Goal: Task Accomplishment & Management: Use online tool/utility

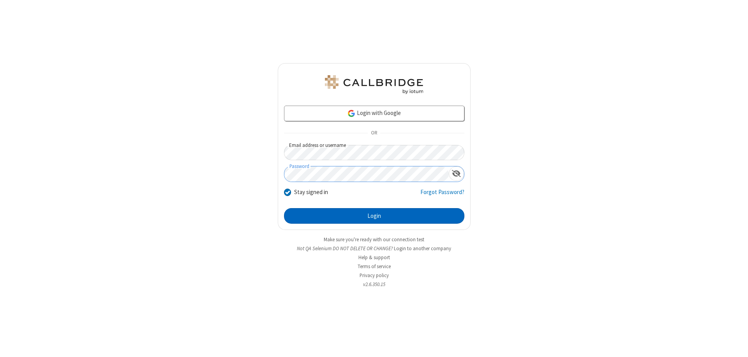
click at [374, 216] on button "Login" at bounding box center [374, 216] width 180 height 16
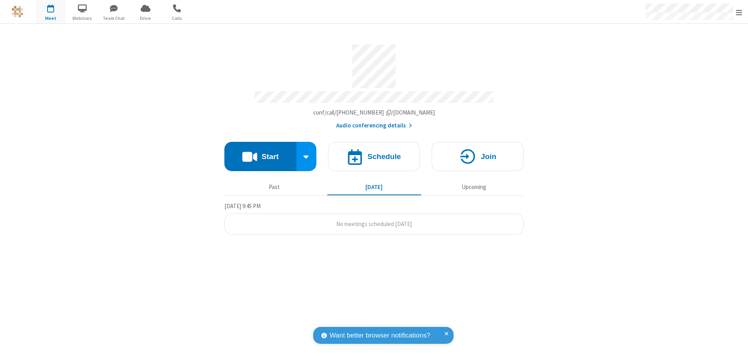
click at [260, 153] on button "Start" at bounding box center [260, 156] width 72 height 29
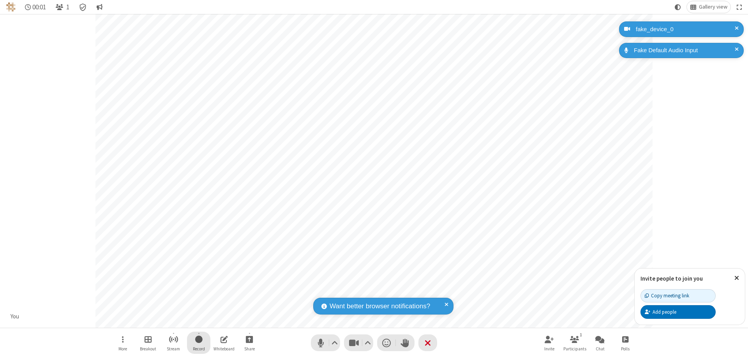
click at [199, 342] on span "Start recording" at bounding box center [198, 339] width 7 height 10
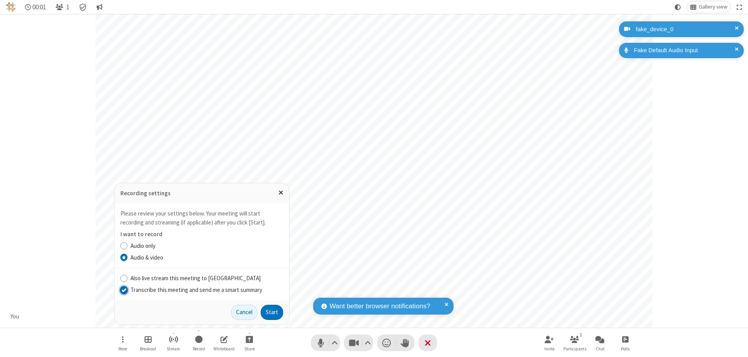
click at [123, 289] on input "Transcribe this meeting and send me a smart summary" at bounding box center [123, 289] width 7 height 8
click at [272, 312] on button "Start" at bounding box center [272, 313] width 23 height 16
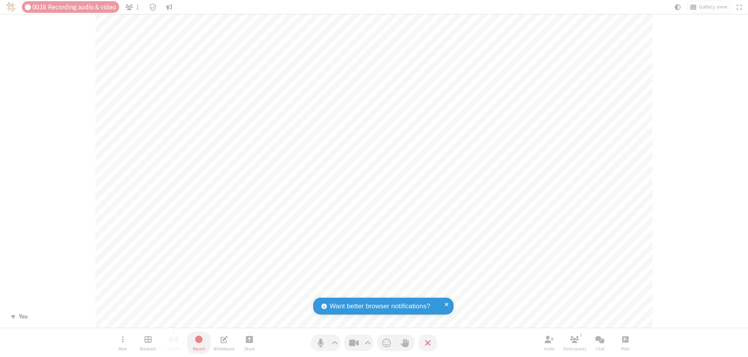
click at [199, 342] on span "Stop recording" at bounding box center [198, 339] width 9 height 10
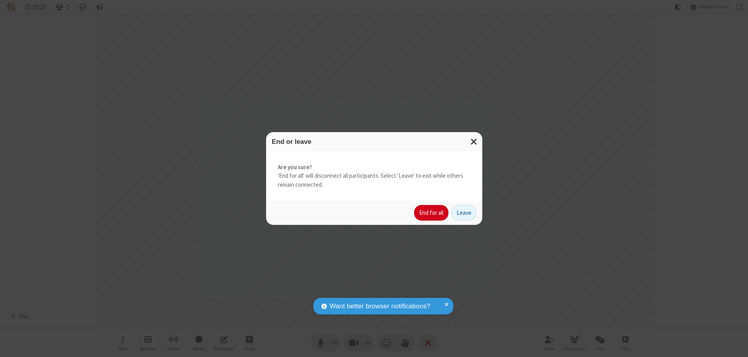
click at [432, 213] on button "End for all" at bounding box center [431, 213] width 34 height 16
